Goal: Entertainment & Leisure: Browse casually

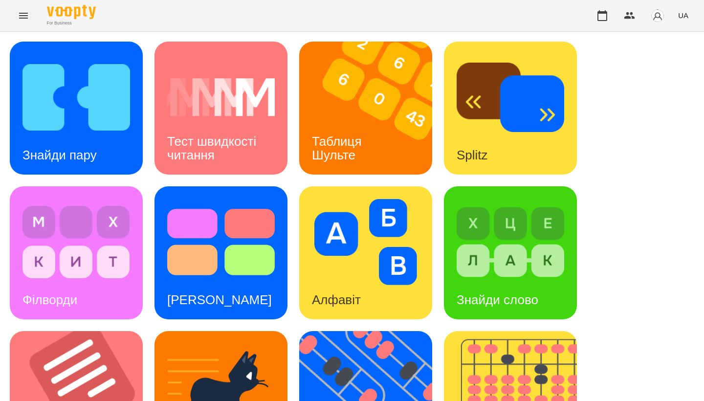
scroll to position [363, 0]
drag, startPoint x: 657, startPoint y: 160, endPoint x: 525, endPoint y: 196, distance: 137.3
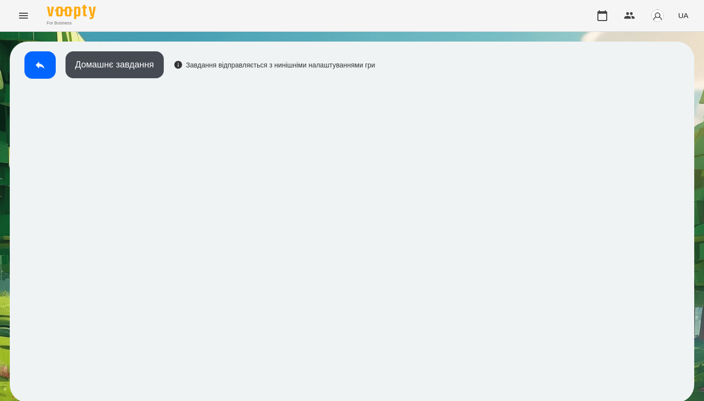
click at [46, 69] on button at bounding box center [39, 64] width 31 height 27
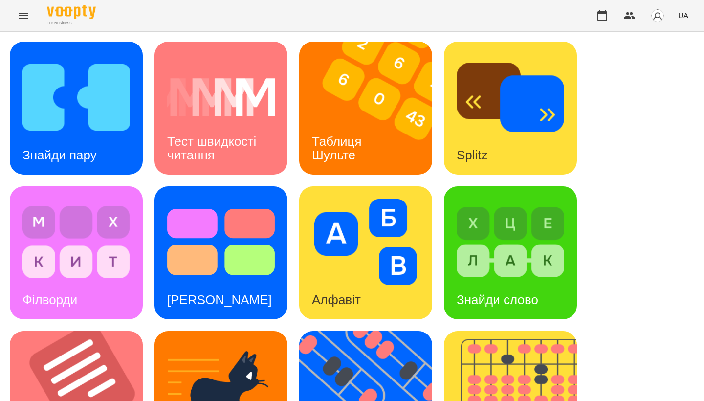
click at [354, 105] on img at bounding box center [371, 108] width 145 height 133
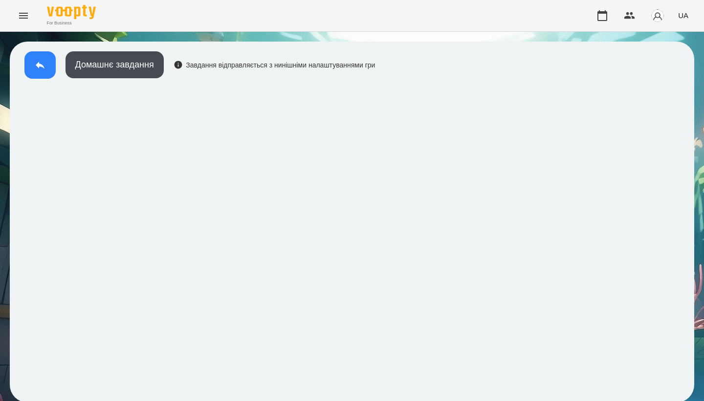
drag, startPoint x: 525, startPoint y: 196, endPoint x: 32, endPoint y: 52, distance: 513.7
click at [32, 52] on button at bounding box center [39, 64] width 31 height 27
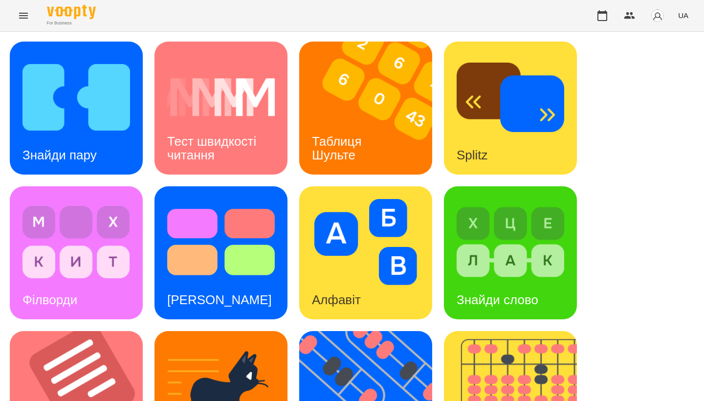
drag, startPoint x: 32, startPoint y: 52, endPoint x: 656, endPoint y: 169, distance: 635.2
click at [656, 169] on div "Знайди пару Тест швидкості читання Таблиця [PERSON_NAME] Splitz Філворди Тест С…" at bounding box center [352, 397] width 684 height 711
drag, startPoint x: 656, startPoint y: 169, endPoint x: 419, endPoint y: 176, distance: 237.6
click at [419, 331] on img at bounding box center [371, 397] width 145 height 133
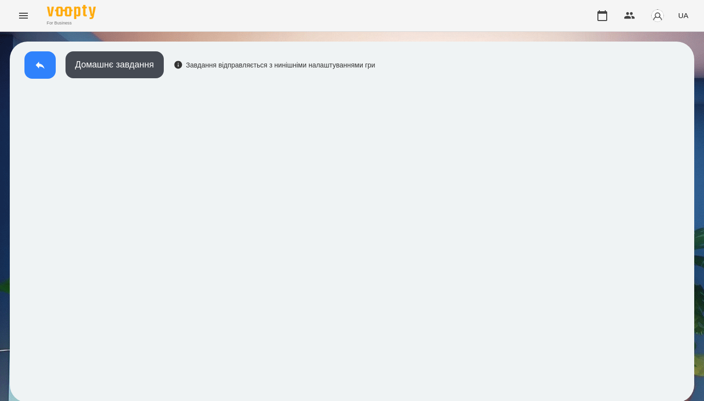
drag, startPoint x: 419, startPoint y: 176, endPoint x: 46, endPoint y: 77, distance: 385.9
click at [46, 77] on button at bounding box center [39, 64] width 31 height 27
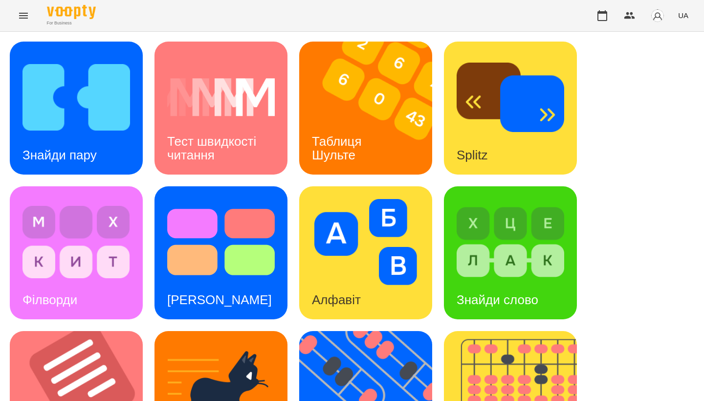
drag, startPoint x: 46, startPoint y: 77, endPoint x: 628, endPoint y: 108, distance: 582.8
click at [628, 108] on div "Знайди пару Тест швидкості читання Таблиця [PERSON_NAME] Splitz Філворди Тест С…" at bounding box center [352, 397] width 684 height 711
drag, startPoint x: 628, startPoint y: 108, endPoint x: 406, endPoint y: 238, distance: 257.3
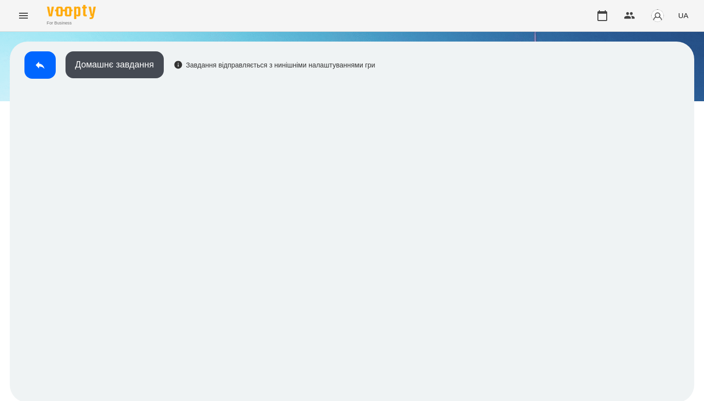
scroll to position [1, 0]
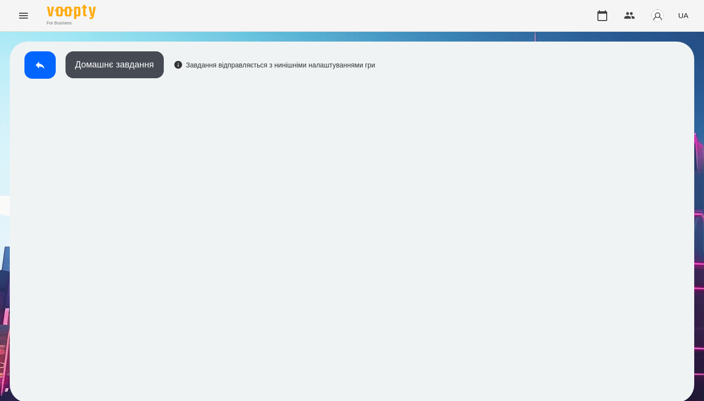
click at [53, 67] on button at bounding box center [39, 64] width 31 height 27
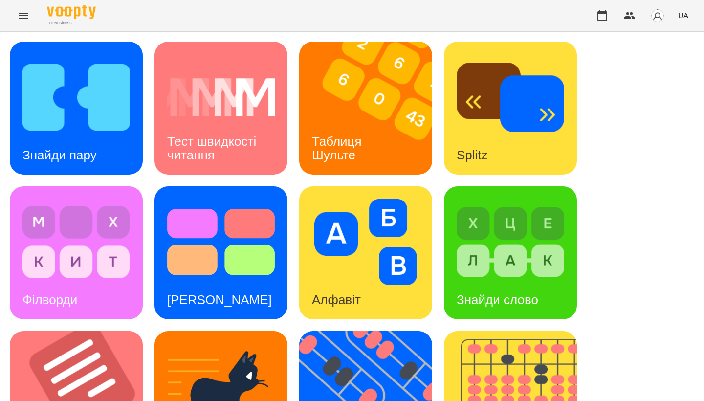
drag, startPoint x: 406, startPoint y: 238, endPoint x: 62, endPoint y: 115, distance: 365.2
click at [62, 115] on img at bounding box center [76, 97] width 108 height 86
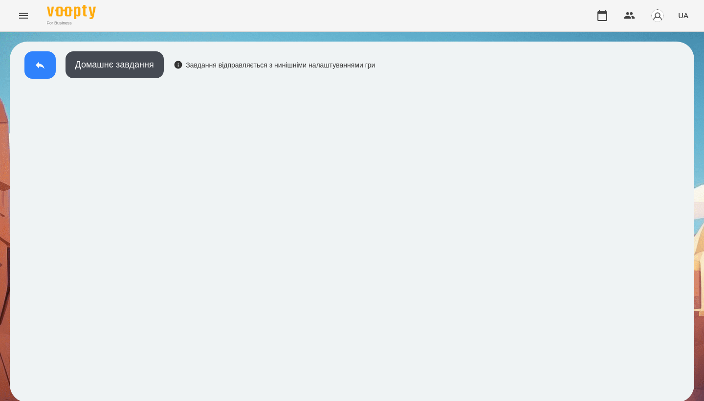
drag, startPoint x: 62, startPoint y: 115, endPoint x: 38, endPoint y: 70, distance: 50.9
click at [38, 70] on icon at bounding box center [40, 65] width 12 height 12
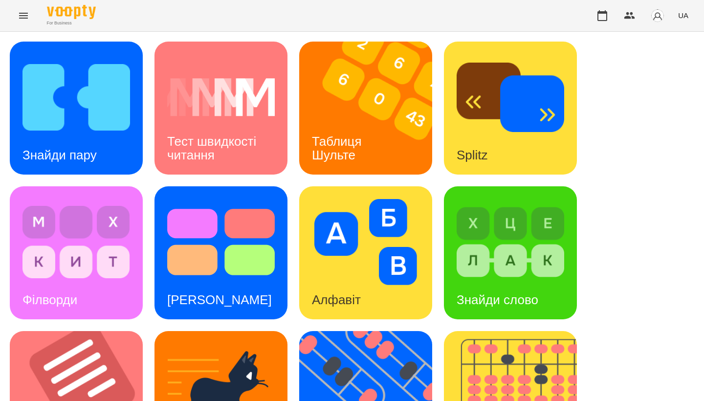
drag, startPoint x: 38, startPoint y: 70, endPoint x: 627, endPoint y: 119, distance: 591.8
click at [627, 119] on div "Знайди пару Тест швидкості читання Таблиця [PERSON_NAME] Splitz Філворди Тест С…" at bounding box center [352, 397] width 684 height 711
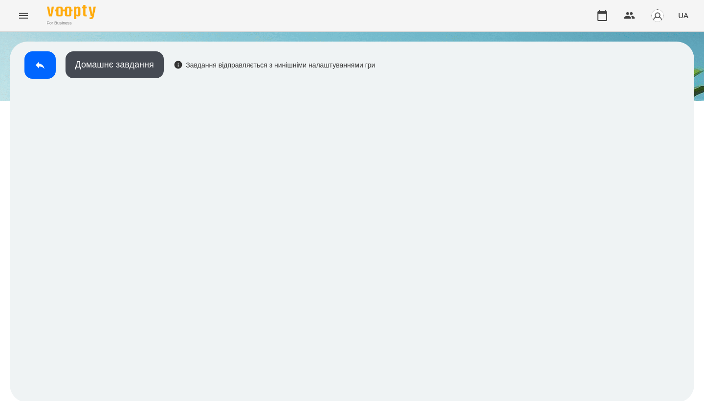
scroll to position [1, 0]
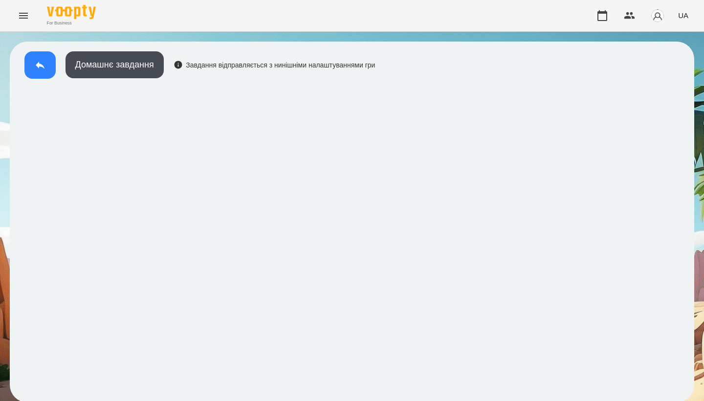
drag, startPoint x: 346, startPoint y: 222, endPoint x: 51, endPoint y: 62, distance: 335.9
click at [51, 62] on button at bounding box center [39, 64] width 31 height 27
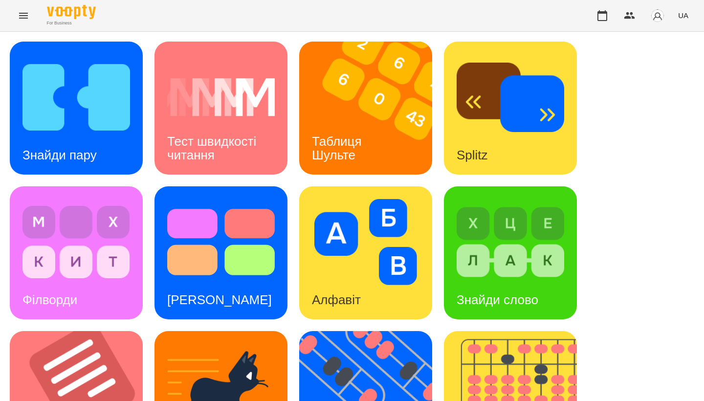
drag, startPoint x: 51, startPoint y: 62, endPoint x: 605, endPoint y: 141, distance: 559.2
click at [605, 141] on div "Знайди пару Тест швидкості читання Таблиця [PERSON_NAME] Splitz Філворди Тест С…" at bounding box center [352, 397] width 684 height 711
drag, startPoint x: 605, startPoint y: 141, endPoint x: 237, endPoint y: 237, distance: 380.0
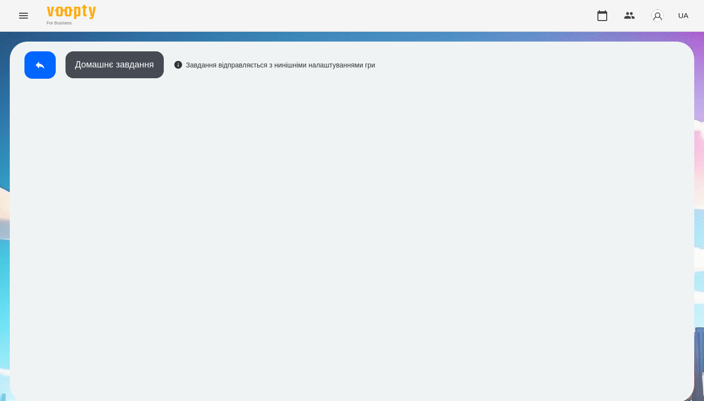
click at [39, 71] on button at bounding box center [39, 64] width 31 height 27
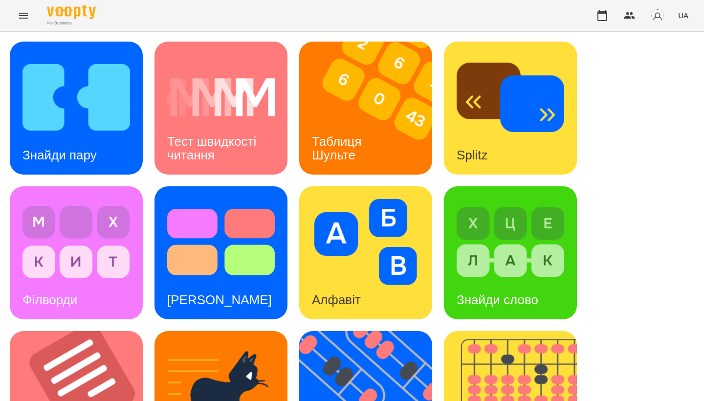
drag, startPoint x: 237, startPoint y: 237, endPoint x: 640, endPoint y: 142, distance: 413.4
click at [640, 142] on div "Знайди пару Тест швидкості читання Таблиця [PERSON_NAME] Splitz Філворди Тест С…" at bounding box center [352, 397] width 684 height 711
drag, startPoint x: 640, startPoint y: 142, endPoint x: 548, endPoint y: 188, distance: 102.9
click at [548, 199] on img at bounding box center [510, 242] width 108 height 86
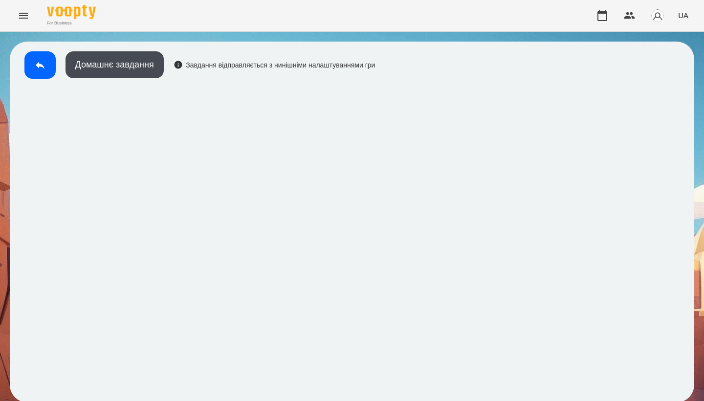
click at [33, 65] on button at bounding box center [39, 64] width 31 height 27
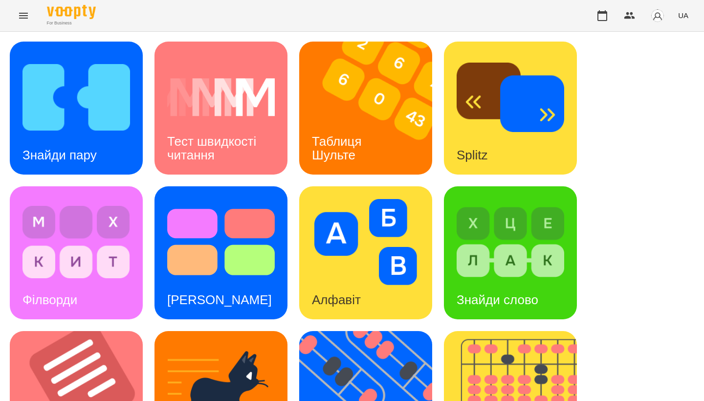
drag, startPoint x: 548, startPoint y: 188, endPoint x: 593, endPoint y: 132, distance: 71.9
click at [593, 132] on div "Знайди пару Тест швидкості читання Таблиця [PERSON_NAME] Splitz Філворди Тест С…" at bounding box center [352, 397] width 684 height 711
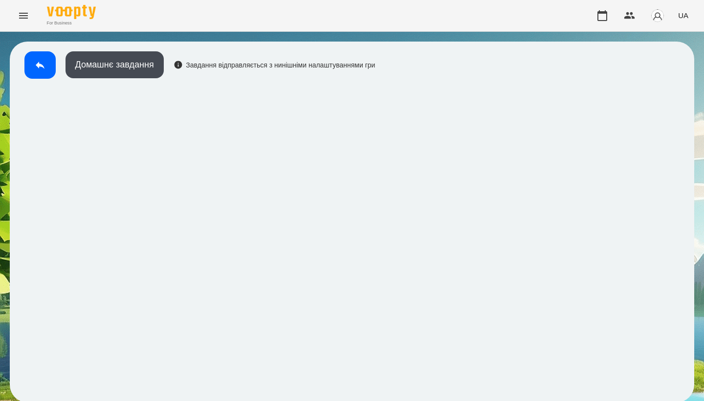
click at [44, 65] on icon at bounding box center [40, 65] width 12 height 12
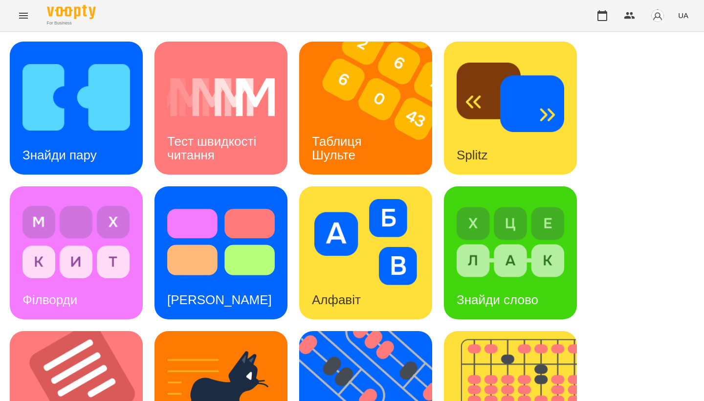
drag, startPoint x: 593, startPoint y: 132, endPoint x: 613, endPoint y: 155, distance: 30.2
click at [613, 155] on div "Знайди пару Тест швидкості читання Таблиця [PERSON_NAME] Splitz Філворди Тест С…" at bounding box center [352, 397] width 684 height 711
drag, startPoint x: 613, startPoint y: 155, endPoint x: 53, endPoint y: 334, distance: 587.7
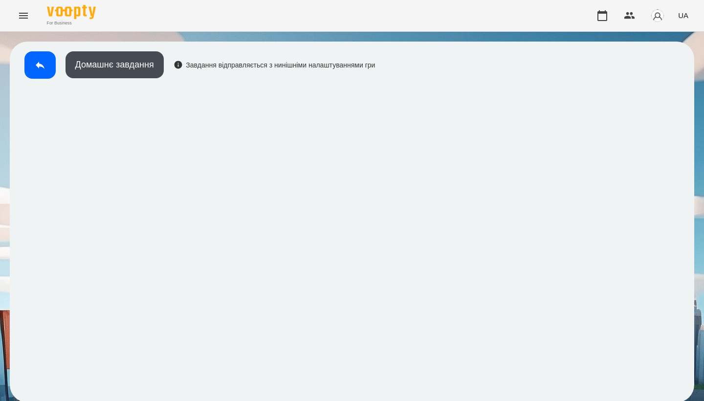
click at [46, 70] on button at bounding box center [39, 64] width 31 height 27
